Goal: Information Seeking & Learning: Learn about a topic

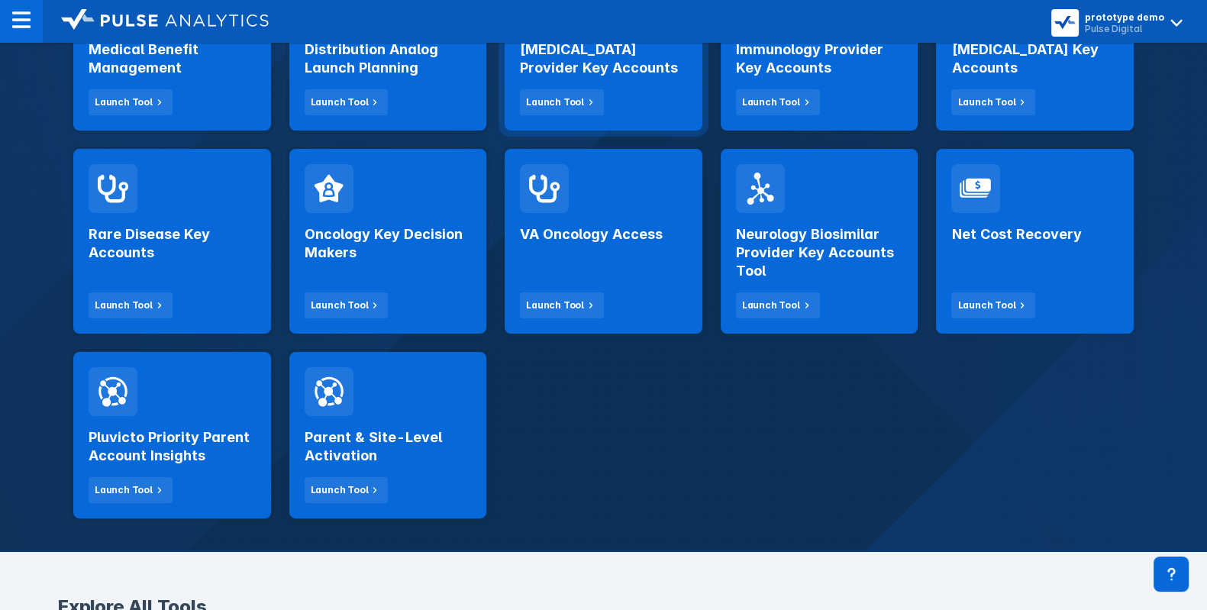
scroll to position [396, 0]
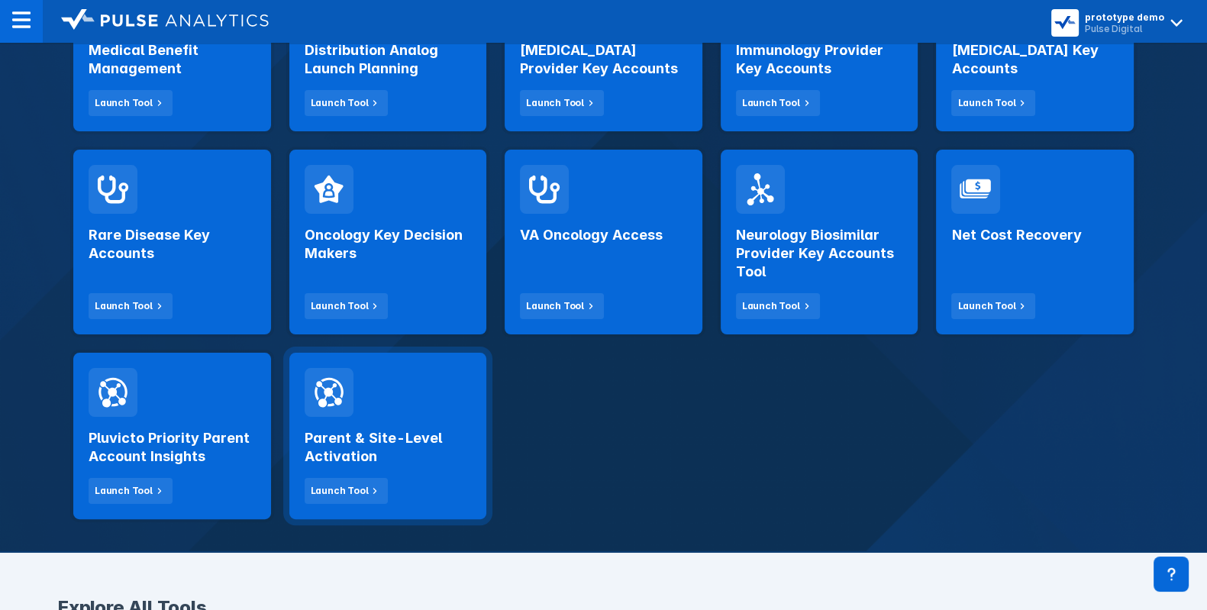
click at [428, 463] on h2 "Parent & Site-Level Activation" at bounding box center [388, 447] width 167 height 37
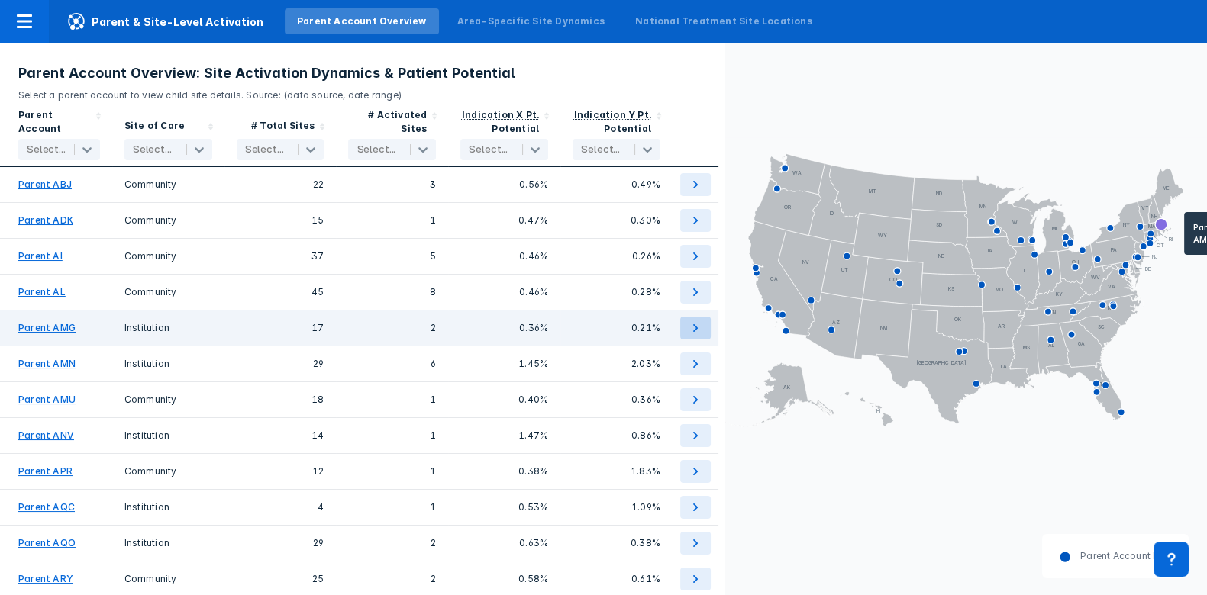
click at [693, 330] on icon at bounding box center [695, 328] width 5 height 8
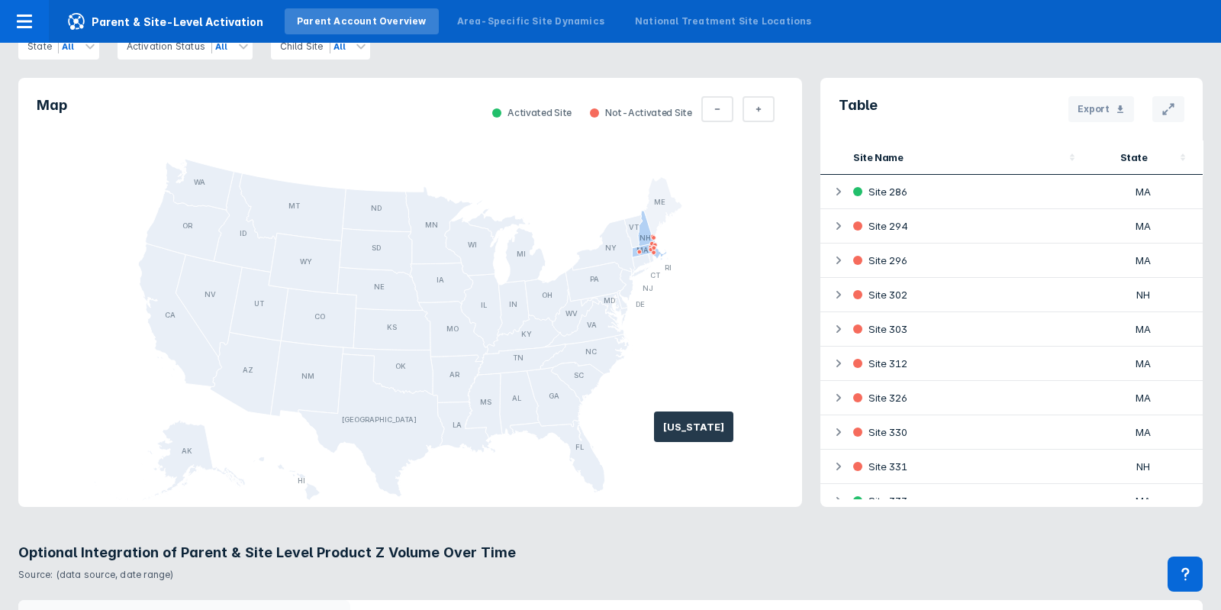
scroll to position [648, 0]
click at [760, 115] on button "Total Parent" at bounding box center [759, 109] width 32 height 26
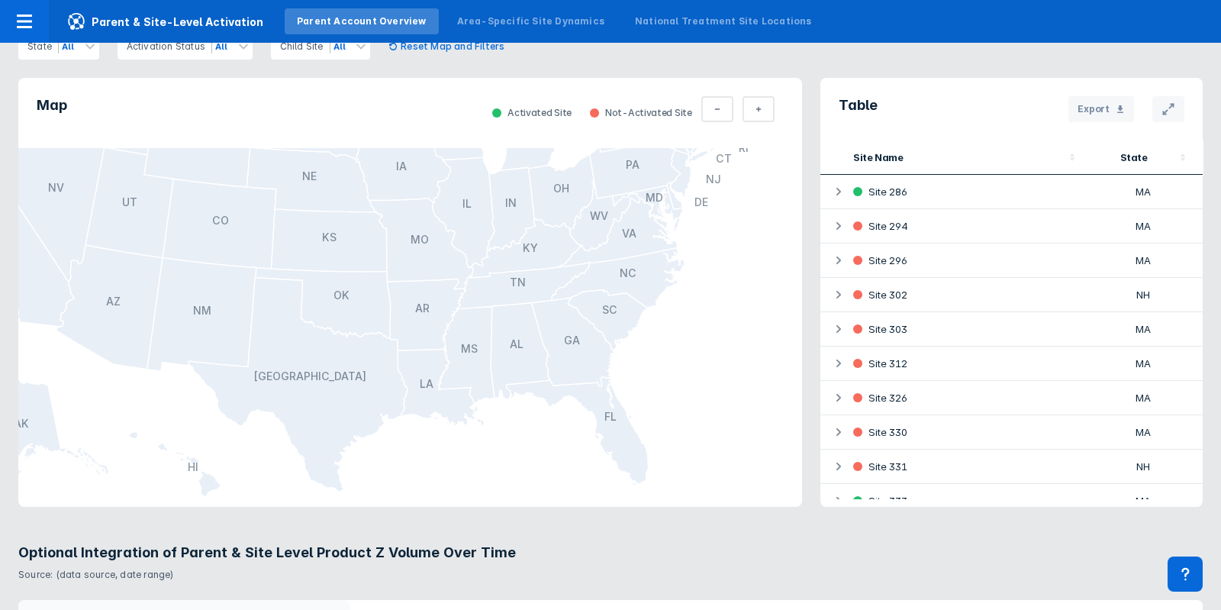
drag, startPoint x: 740, startPoint y: 202, endPoint x: 664, endPoint y: 329, distance: 148.6
click at [664, 329] on icon "AL AK AZ AR CA CO CT DE FL [GEOGRAPHIC_DATA] HI ID IL IN [GEOGRAPHIC_DATA] [GEO…" at bounding box center [410, 327] width 784 height 359
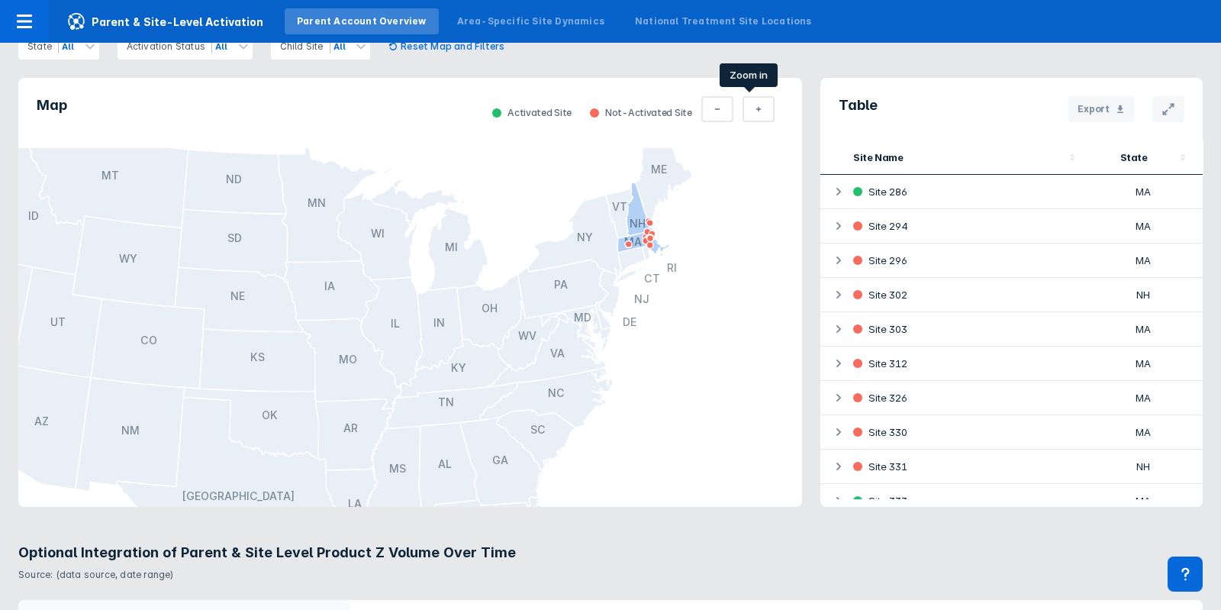
click at [756, 111] on icon at bounding box center [759, 109] width 6 height 12
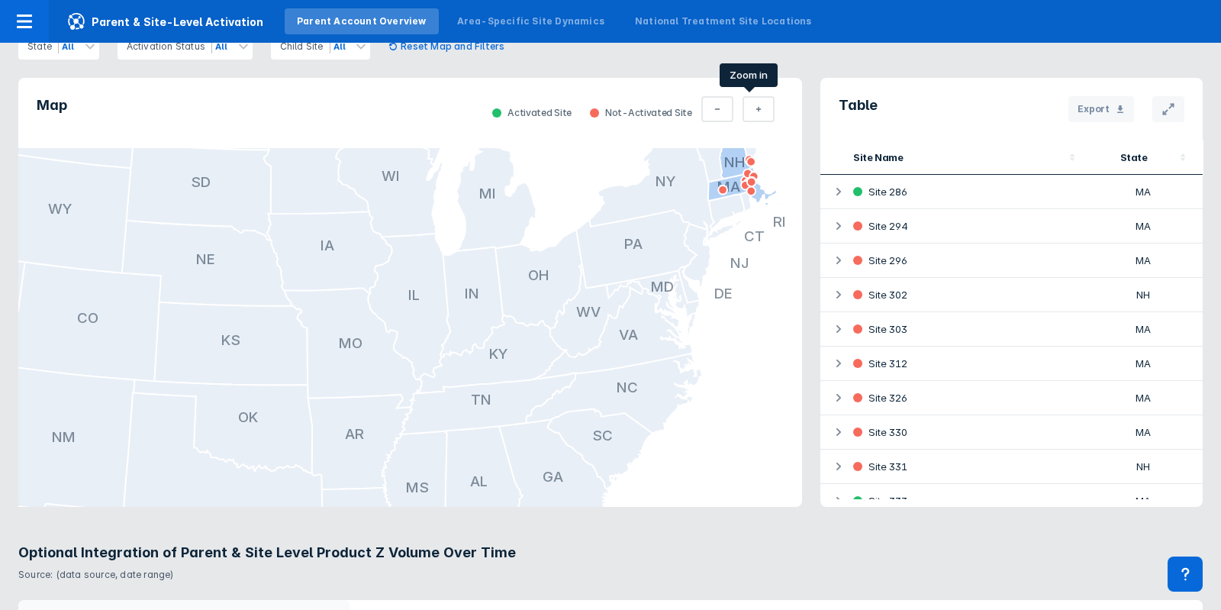
click at [756, 111] on icon at bounding box center [759, 109] width 6 height 12
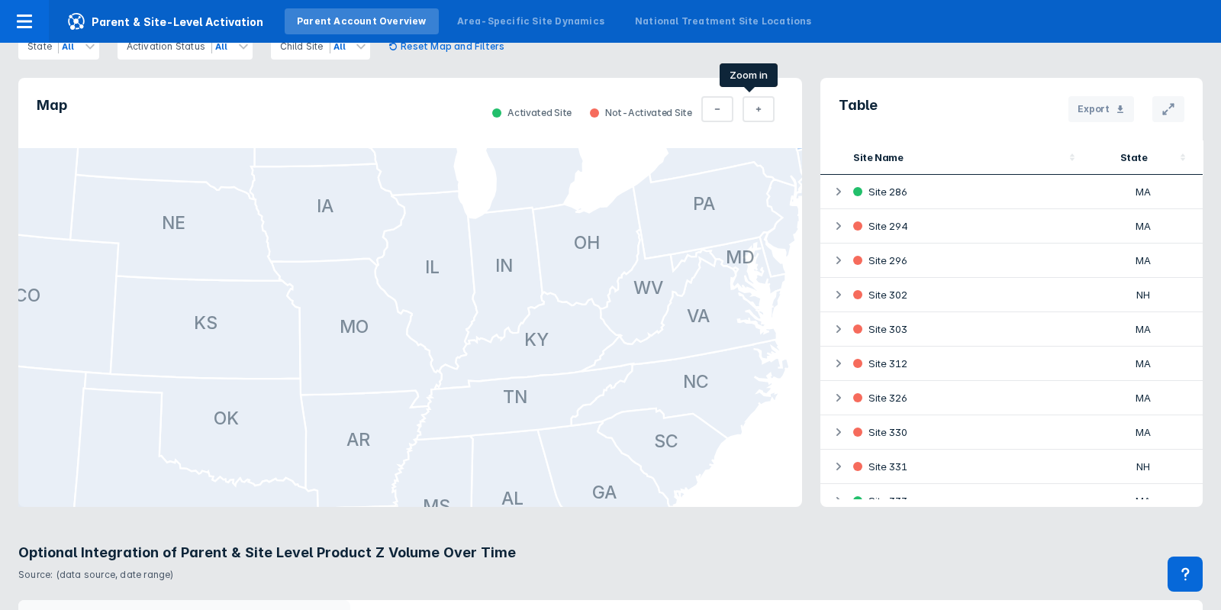
click at [756, 111] on icon at bounding box center [759, 109] width 6 height 12
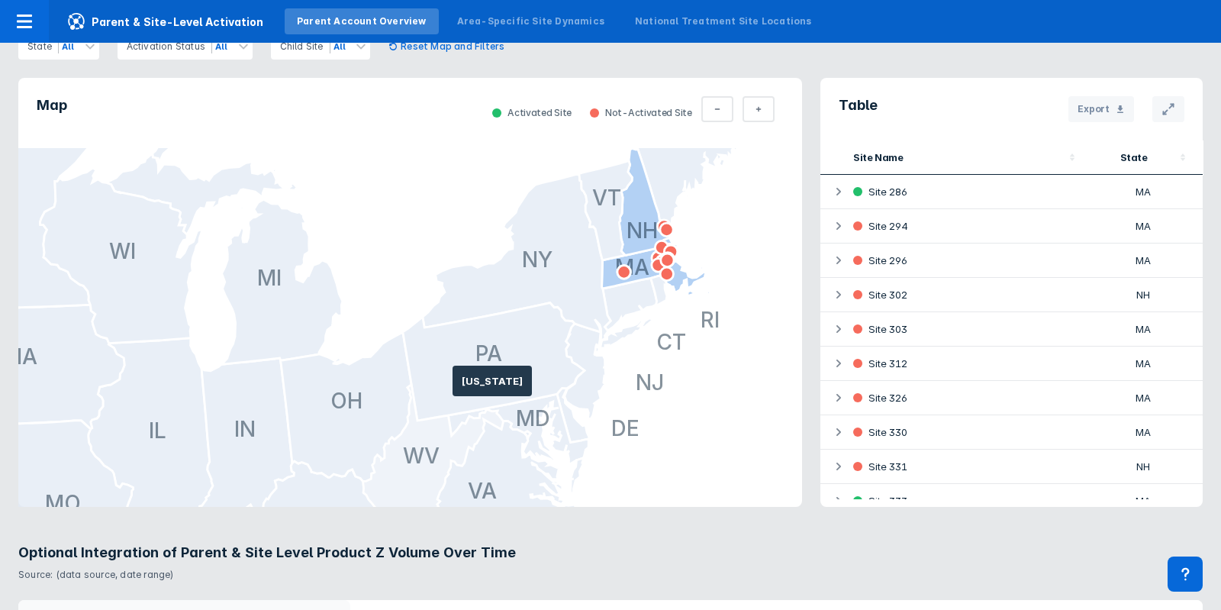
drag, startPoint x: 729, startPoint y: 223, endPoint x: 388, endPoint y: 459, distance: 414.8
click at [388, 459] on icon at bounding box center [433, 455] width 140 height 140
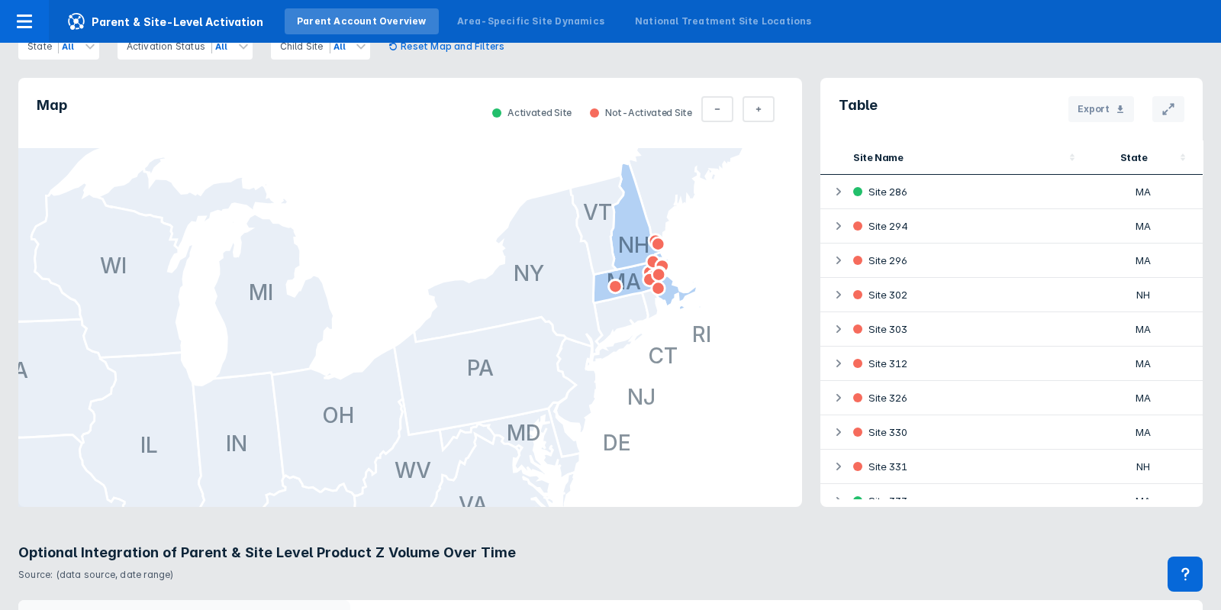
click at [692, 267] on icon "AL AK AZ AR CA CO CT DE FL [GEOGRAPHIC_DATA] HI ID IL IN [GEOGRAPHIC_DATA] [GEO…" at bounding box center [410, 327] width 784 height 359
click at [755, 102] on button "Total Parent" at bounding box center [759, 109] width 32 height 26
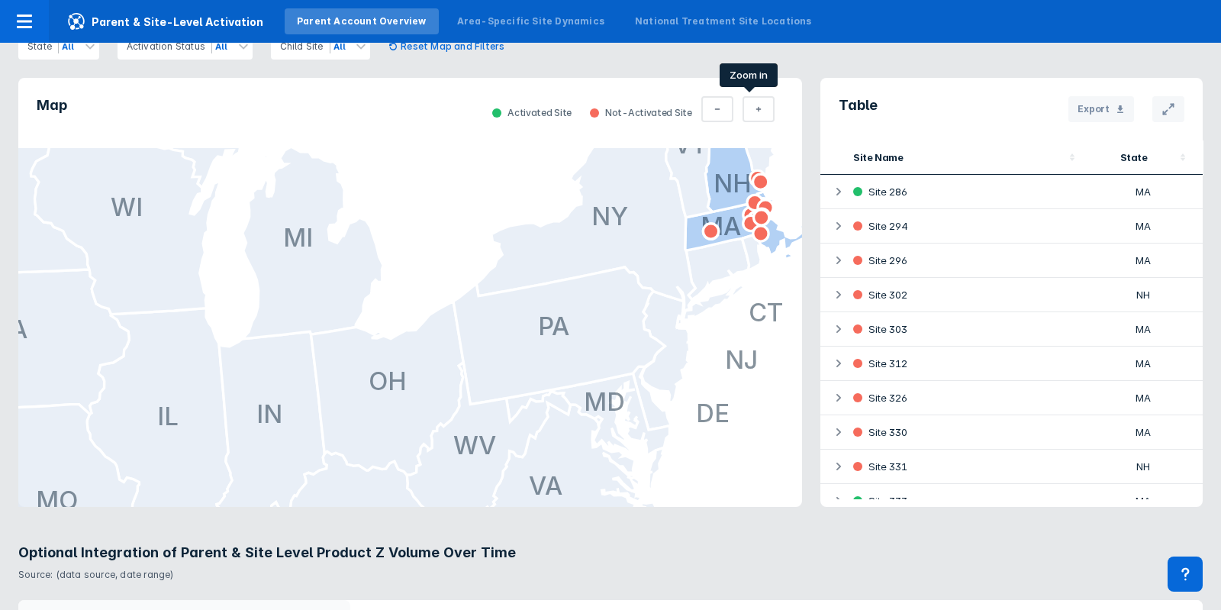
click at [755, 102] on button "Total Parent" at bounding box center [759, 109] width 32 height 26
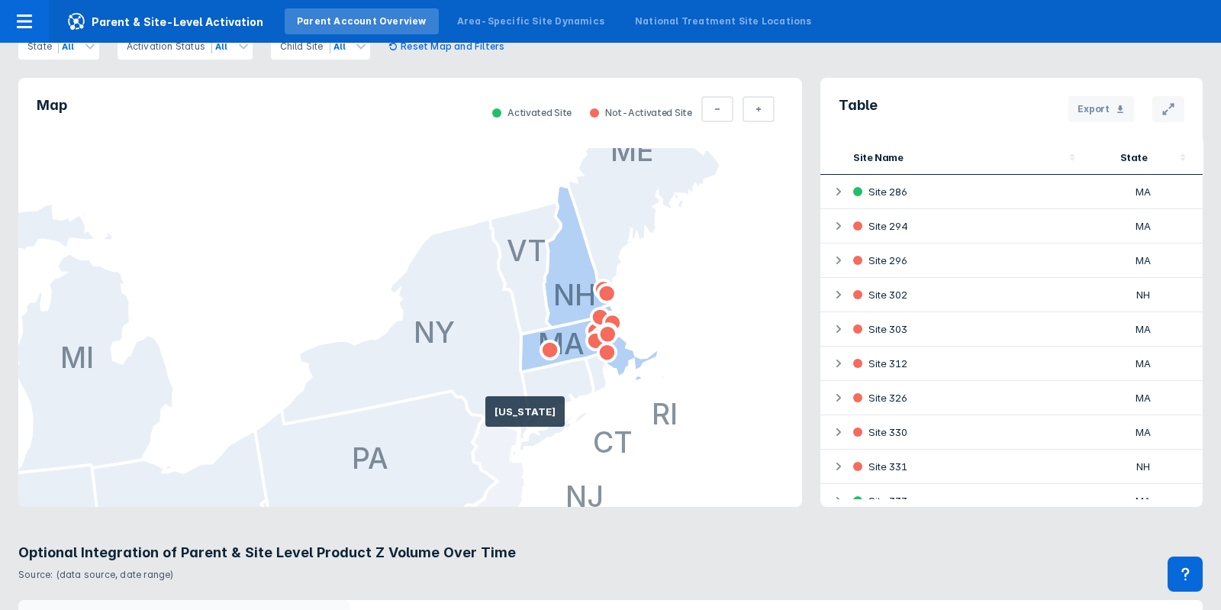
drag, startPoint x: 753, startPoint y: 240, endPoint x: 476, endPoint y: 425, distance: 333.0
click at [755, 114] on button "Total Parent" at bounding box center [759, 109] width 32 height 26
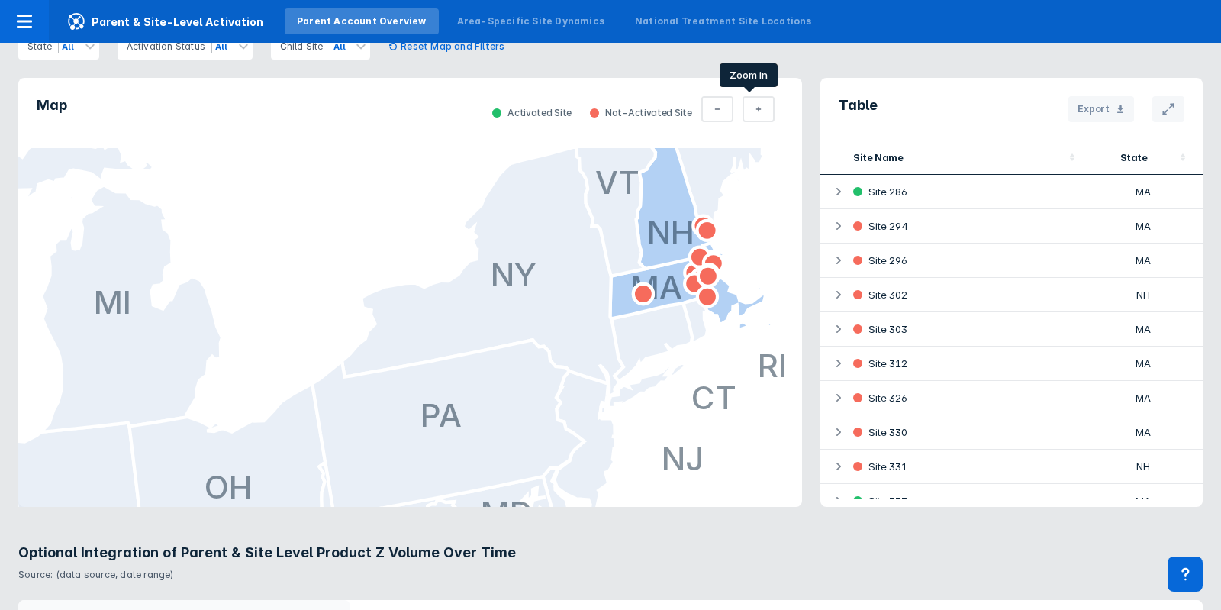
click at [755, 114] on button "Total Parent" at bounding box center [759, 109] width 32 height 26
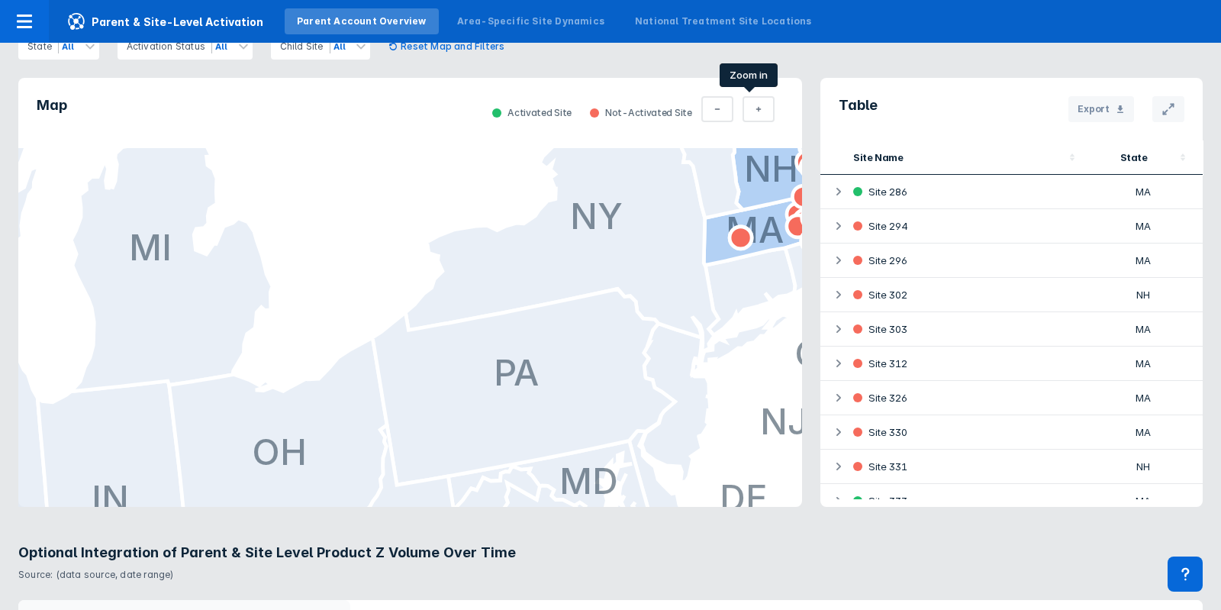
click at [755, 114] on button "Total Parent" at bounding box center [759, 109] width 32 height 26
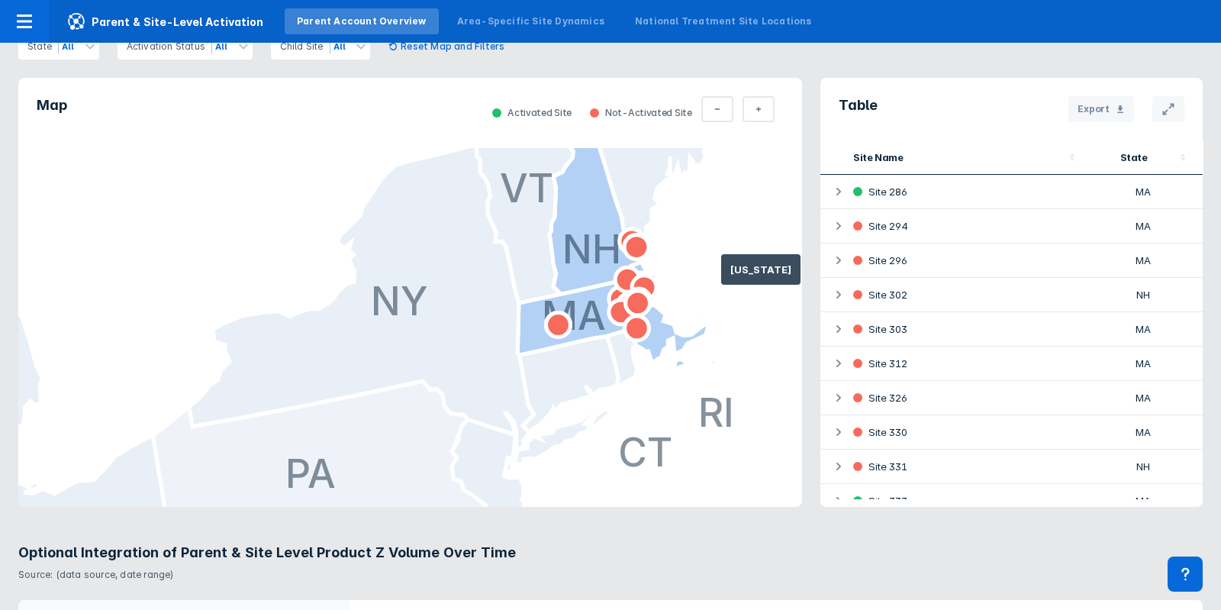
drag, startPoint x: 721, startPoint y: 276, endPoint x: 405, endPoint y: 433, distance: 353.7
click at [405, 433] on icon at bounding box center [319, 489] width 333 height 216
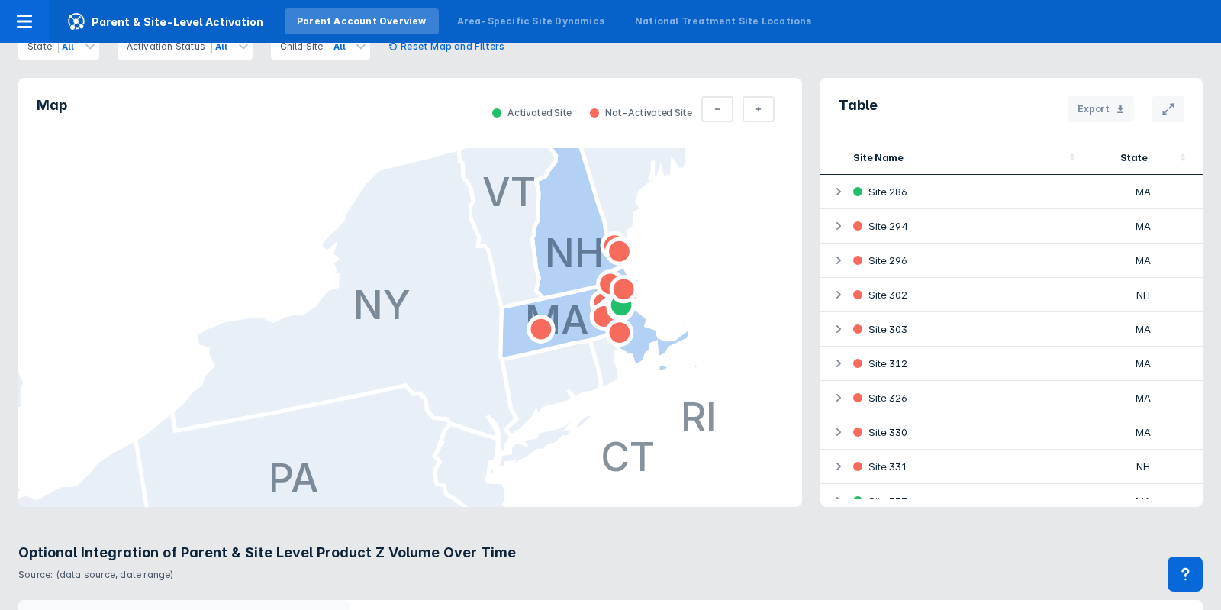
scroll to position [576, 0]
